Goal: Information Seeking & Learning: Learn about a topic

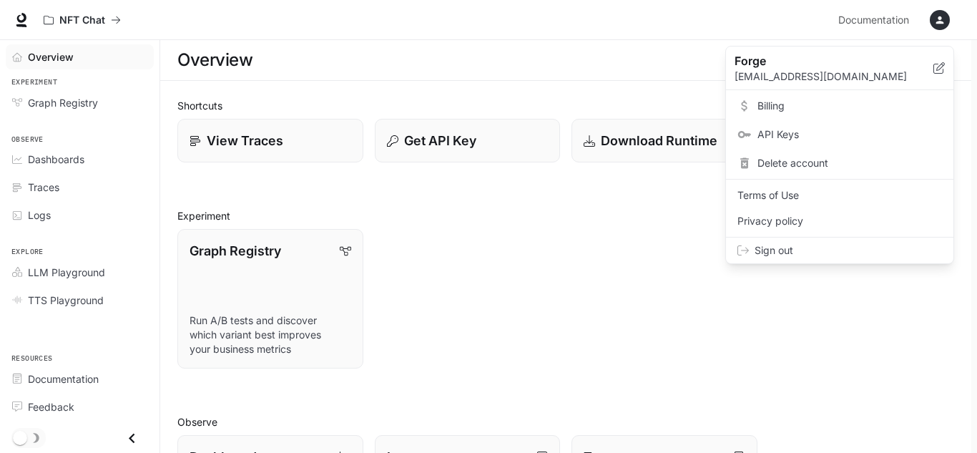
scroll to position [432, 0]
click at [935, 19] on div at bounding box center [488, 226] width 977 height 453
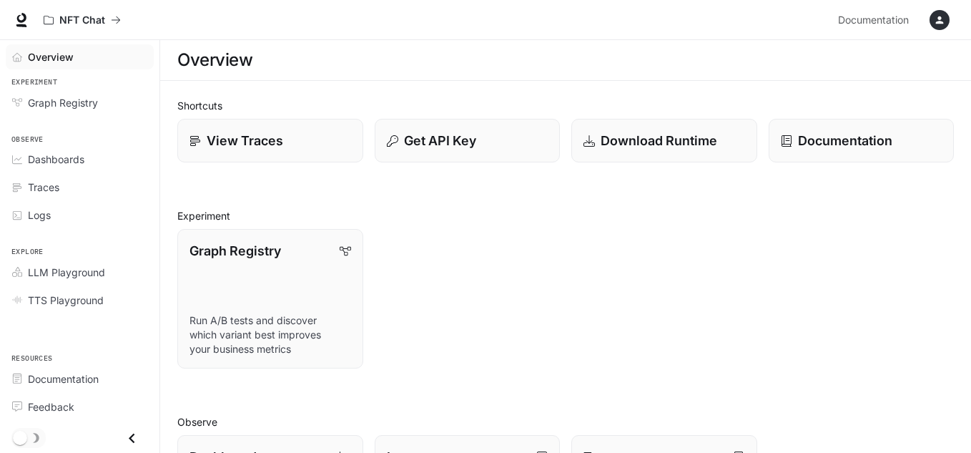
click at [935, 16] on icon "button" at bounding box center [939, 19] width 11 height 11
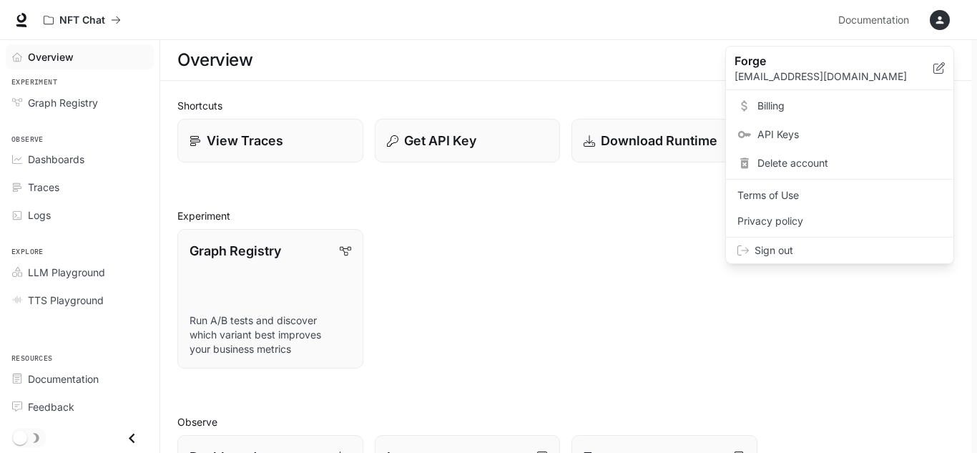
click at [936, 16] on div at bounding box center [488, 226] width 977 height 453
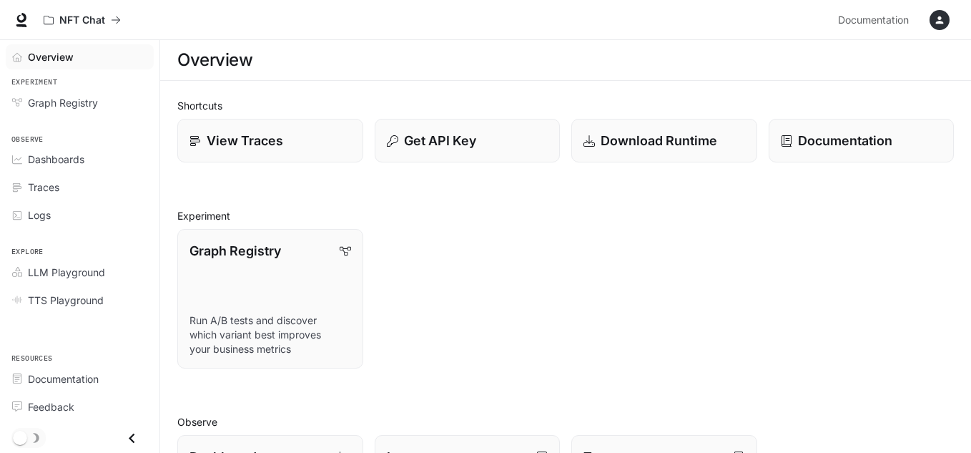
click at [943, 19] on icon "button" at bounding box center [939, 19] width 11 height 11
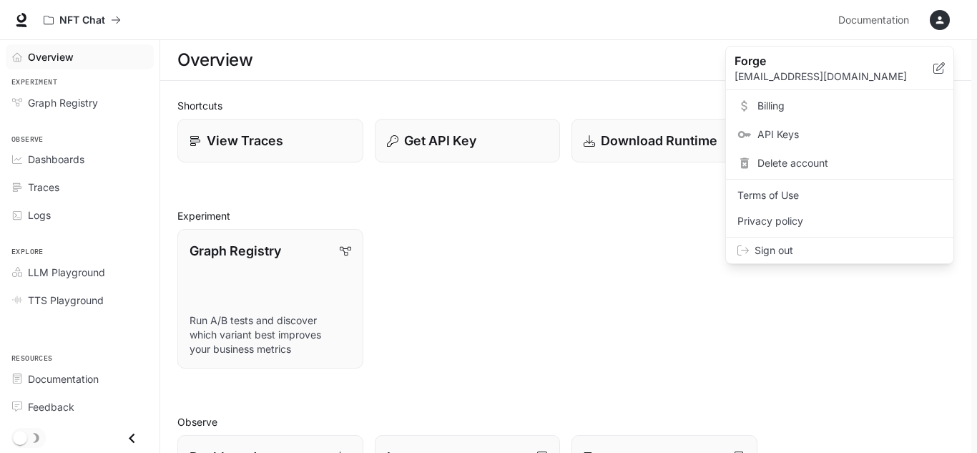
click at [783, 104] on span "Billing" at bounding box center [849, 106] width 184 height 14
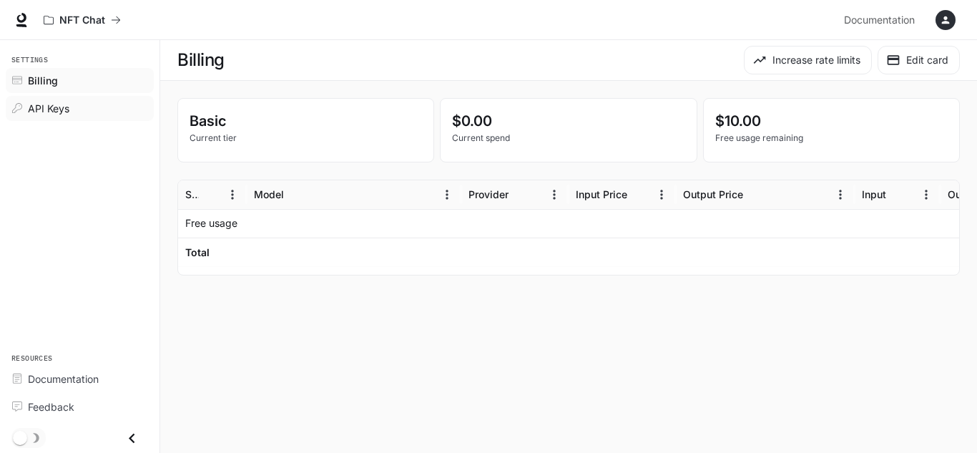
click at [53, 106] on span "API Keys" at bounding box center [48, 108] width 41 height 15
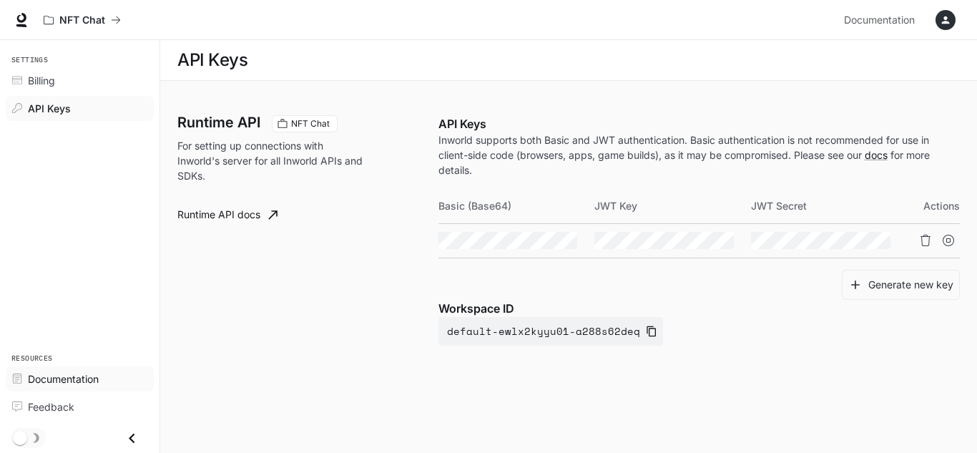
click at [64, 382] on span "Documentation" at bounding box center [63, 378] width 71 height 15
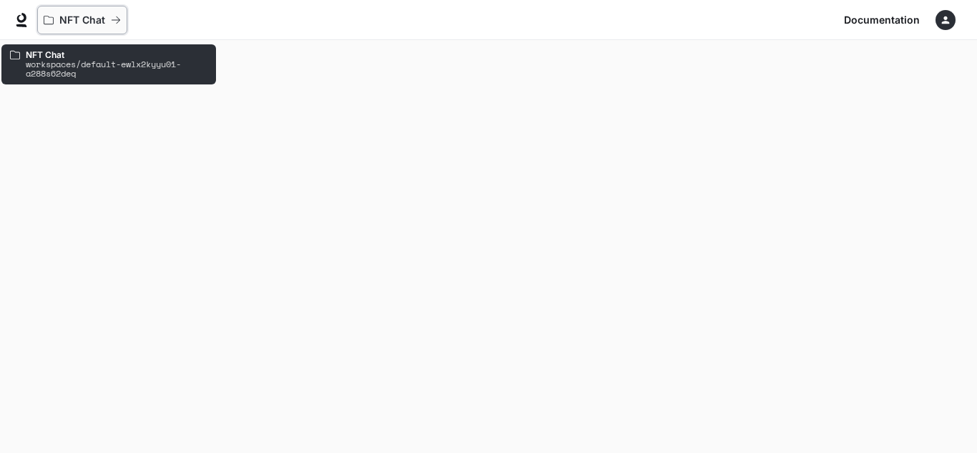
click at [109, 17] on div "NFT Chat" at bounding box center [77, 20] width 67 height 12
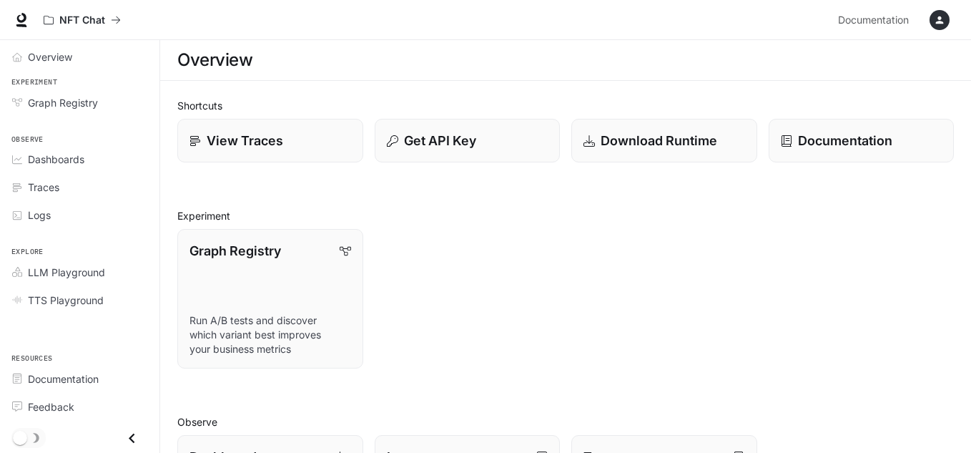
click at [943, 18] on icon "button" at bounding box center [939, 19] width 11 height 11
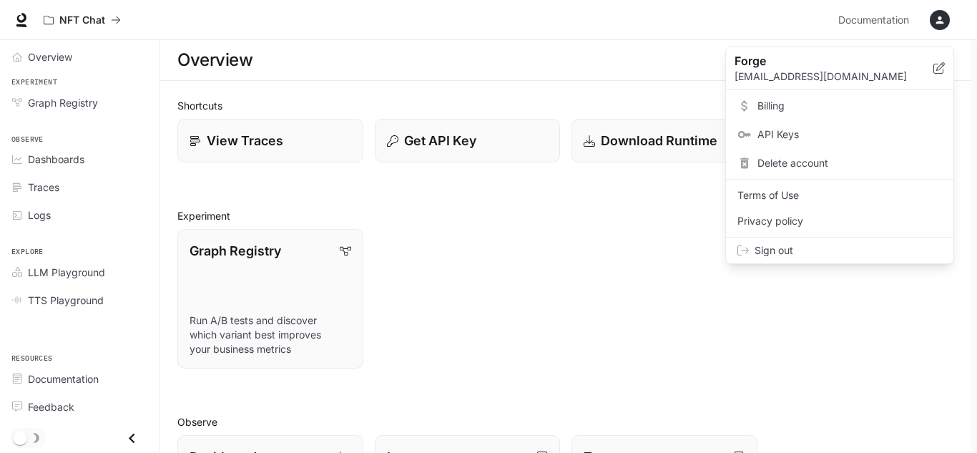
click at [63, 159] on div at bounding box center [488, 226] width 977 height 453
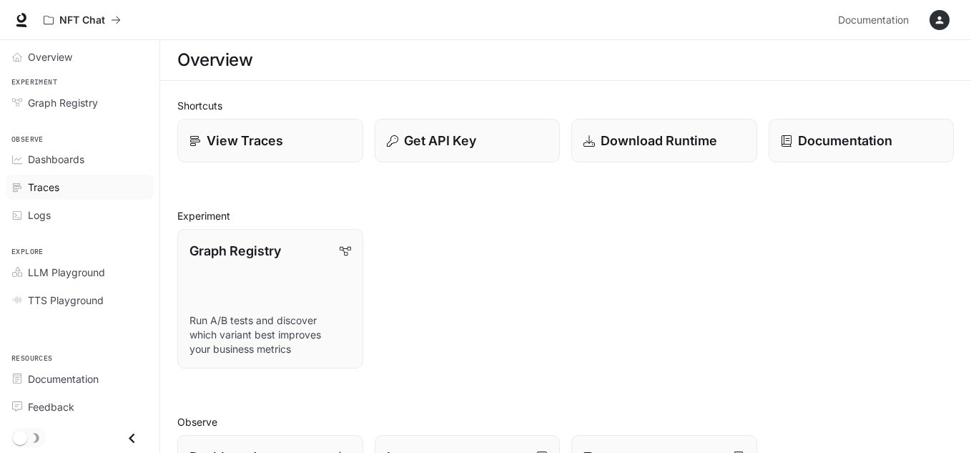
click at [45, 184] on span "Traces" at bounding box center [43, 186] width 31 height 15
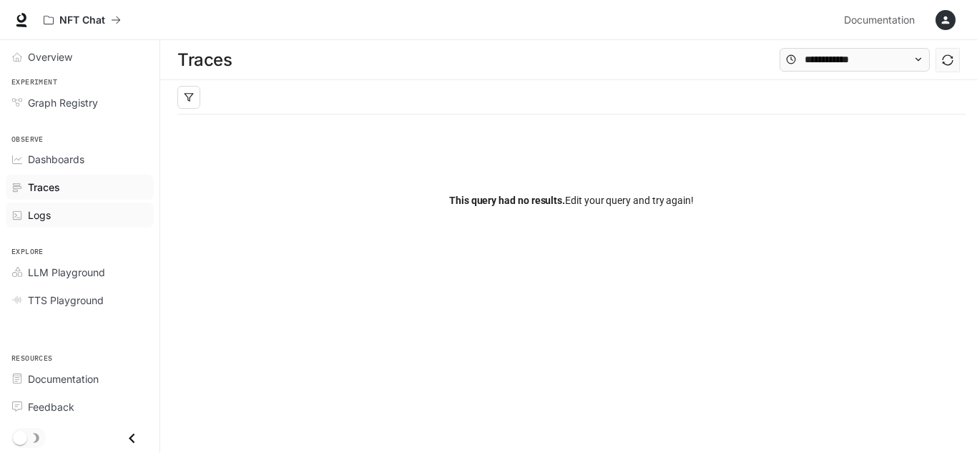
click at [46, 209] on span "Logs" at bounding box center [39, 214] width 23 height 15
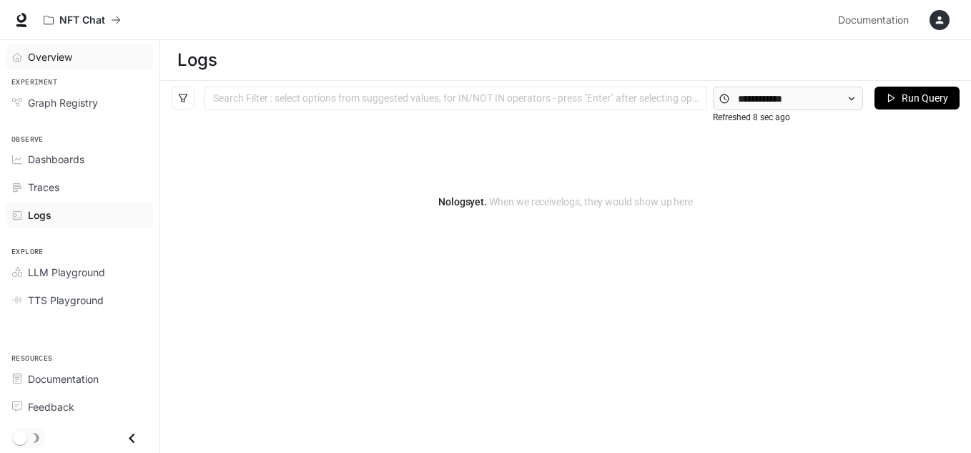
click at [52, 56] on span "Overview" at bounding box center [50, 56] width 44 height 15
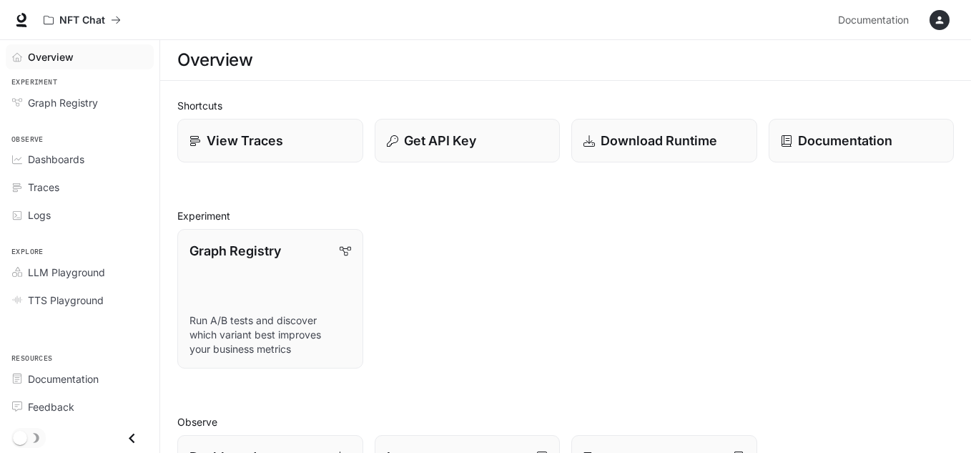
click at [936, 20] on icon "button" at bounding box center [939, 19] width 11 height 11
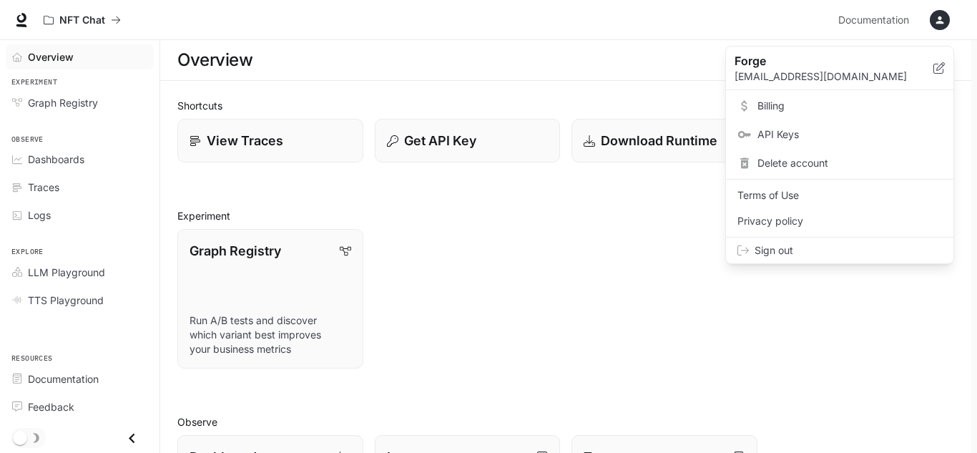
click at [768, 135] on span "API Keys" at bounding box center [849, 134] width 184 height 14
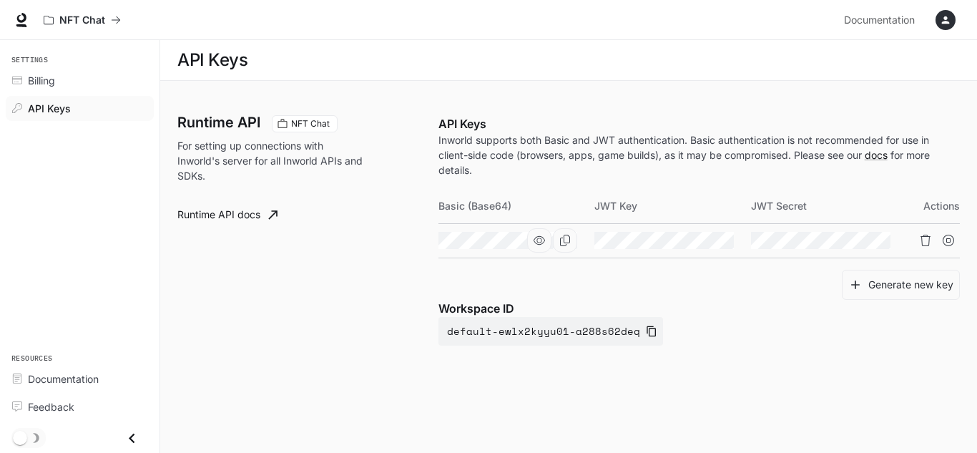
click at [536, 241] on icon "button" at bounding box center [538, 239] width 11 height 11
click at [698, 239] on icon "button" at bounding box center [695, 240] width 11 height 9
click at [851, 240] on icon "button" at bounding box center [851, 239] width 11 height 11
click at [252, 211] on link "Runtime API docs" at bounding box center [228, 214] width 112 height 29
